Goal: Information Seeking & Learning: Find contact information

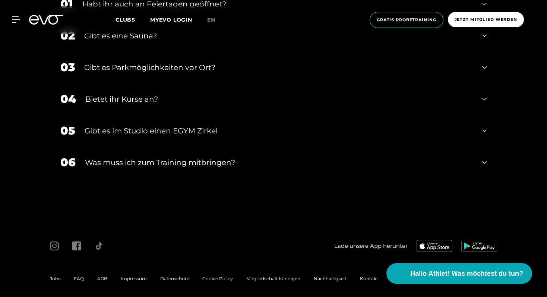
scroll to position [2691, 0]
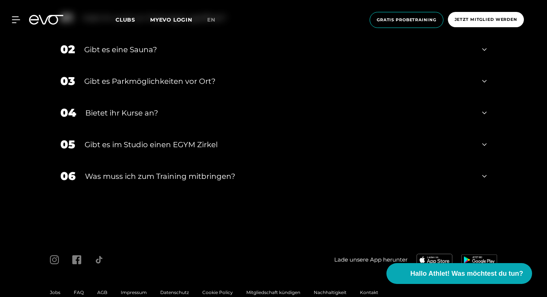
click at [129, 22] on span "Clubs" at bounding box center [126, 19] width 20 height 7
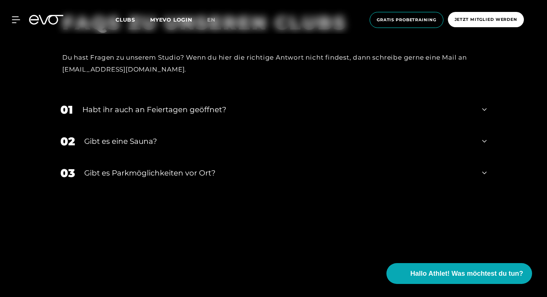
scroll to position [2936, 0]
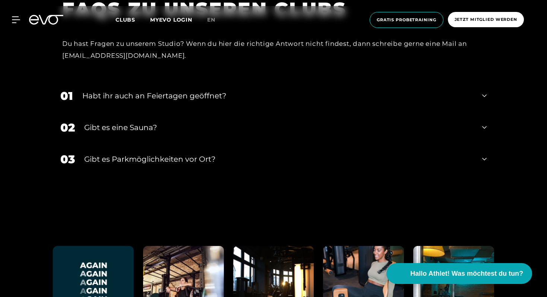
click at [205, 122] on div "Gibt es eine Sauna?" at bounding box center [278, 127] width 389 height 11
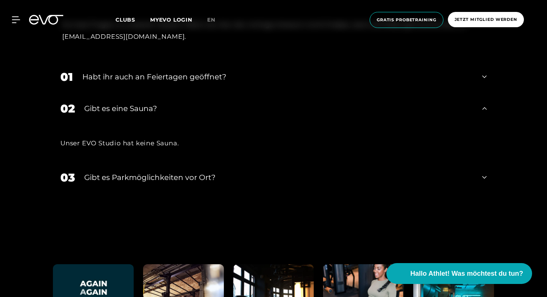
scroll to position [2965, 0]
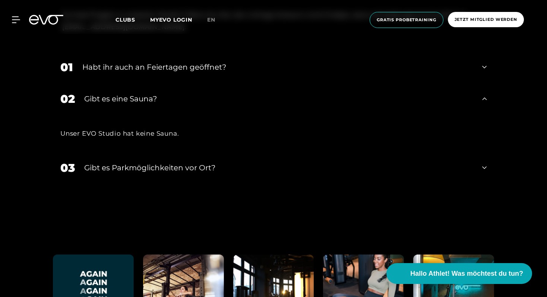
click at [193, 152] on div "03 Gibt es Parkmöglichkeiten vor Ort?" at bounding box center [273, 168] width 441 height 32
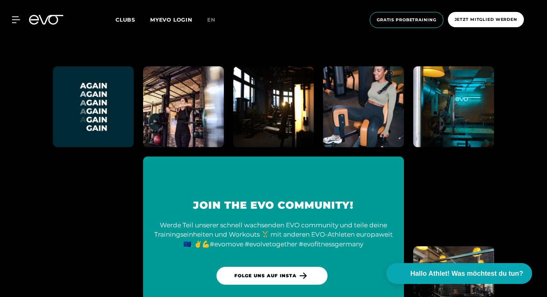
scroll to position [3215, 0]
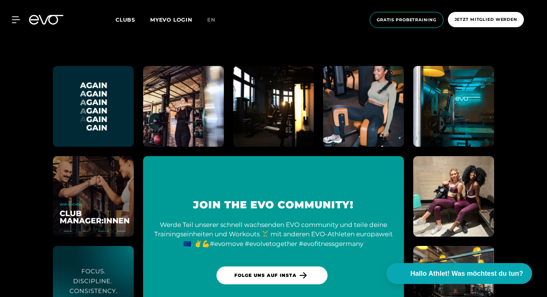
click at [108, 152] on img at bounding box center [93, 196] width 89 height 89
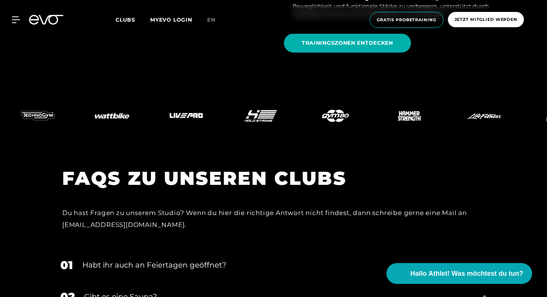
scroll to position [2742, 0]
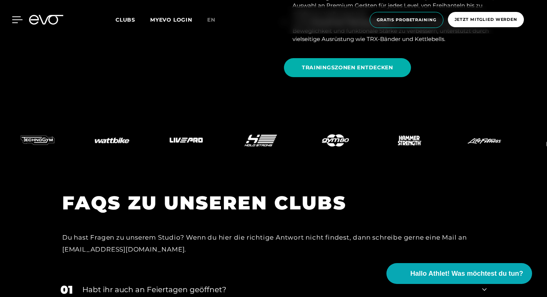
click at [15, 22] on icon at bounding box center [17, 19] width 11 height 7
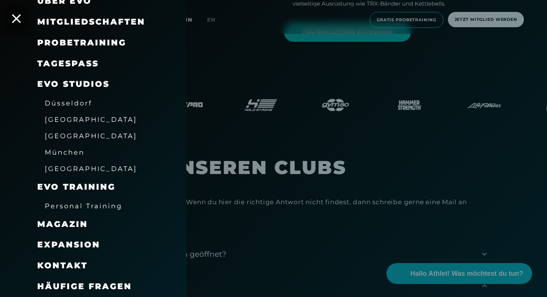
scroll to position [2781, 0]
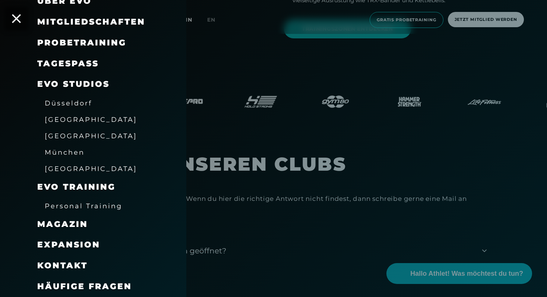
click at [67, 264] on span "Kontakt" at bounding box center [62, 266] width 50 height 10
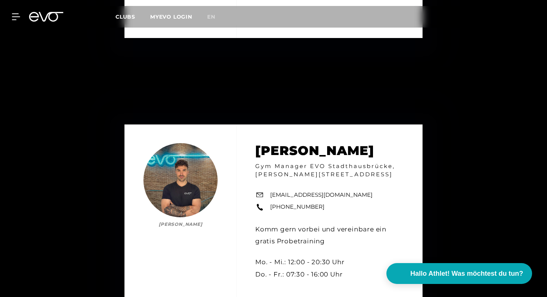
scroll to position [3051, 0]
